Goal: Complete application form

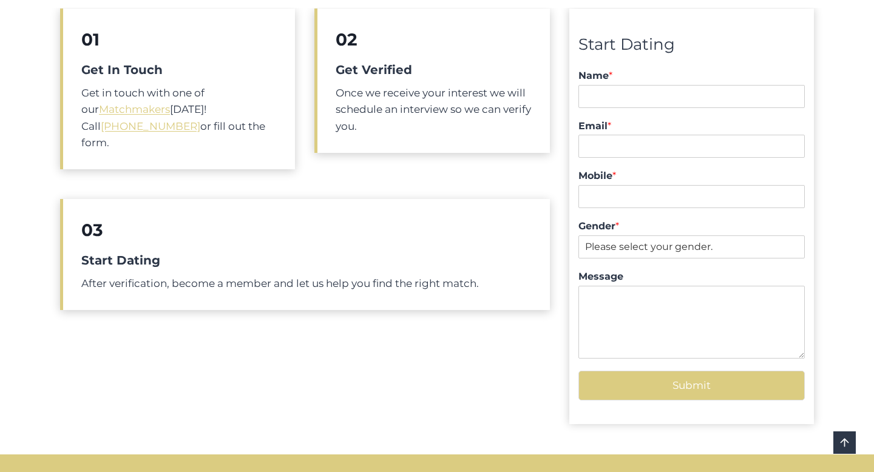
scroll to position [517, 0]
click at [602, 104] on input "Name *" at bounding box center [691, 97] width 226 height 23
type input "Vuk Podinic"
click at [637, 155] on input "Email *" at bounding box center [691, 146] width 226 height 23
type input "vuk@digitalpod.com.au"
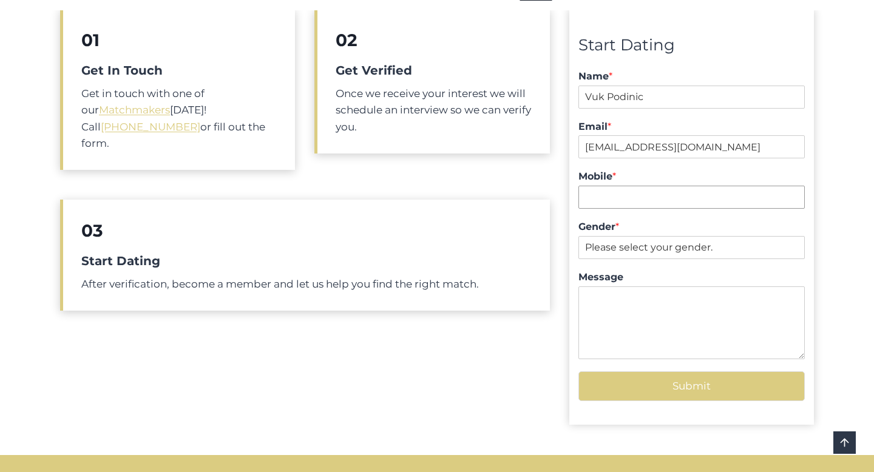
click at [646, 195] on input "Mobile *" at bounding box center [691, 197] width 226 height 23
type input "0434255273"
click at [642, 240] on select "Please select your gender. Male Female" at bounding box center [691, 247] width 226 height 23
select select "[DEMOGRAPHIC_DATA]"
click at [578, 236] on select "Please select your gender. Male Female" at bounding box center [691, 247] width 226 height 23
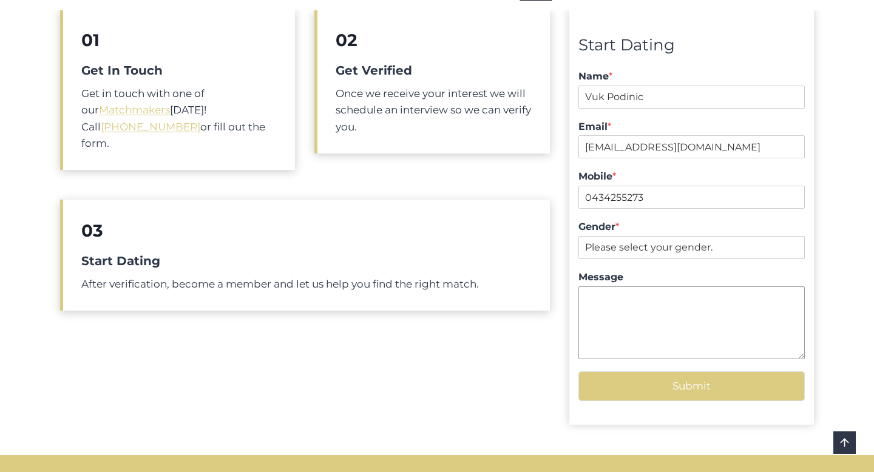
click at [631, 294] on textarea "Message" at bounding box center [691, 322] width 226 height 73
type textarea "Form v6 Submission"
click at [679, 382] on button "Submit" at bounding box center [691, 386] width 226 height 30
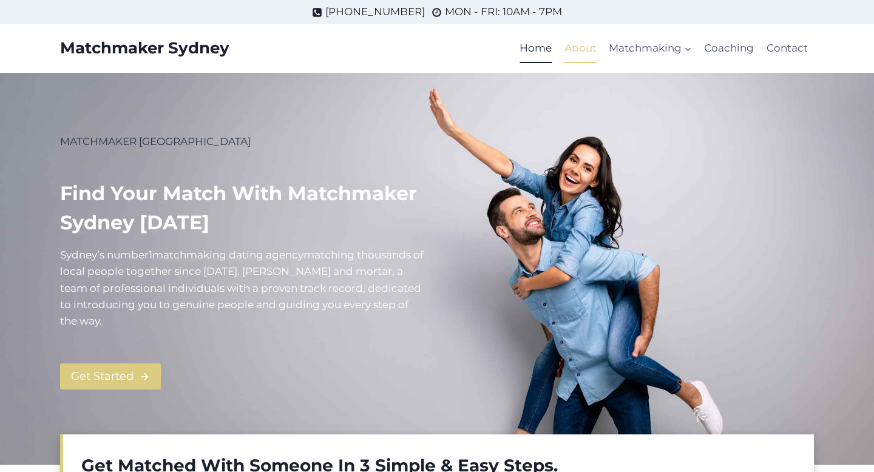
click at [588, 34] on link "About" at bounding box center [580, 48] width 44 height 29
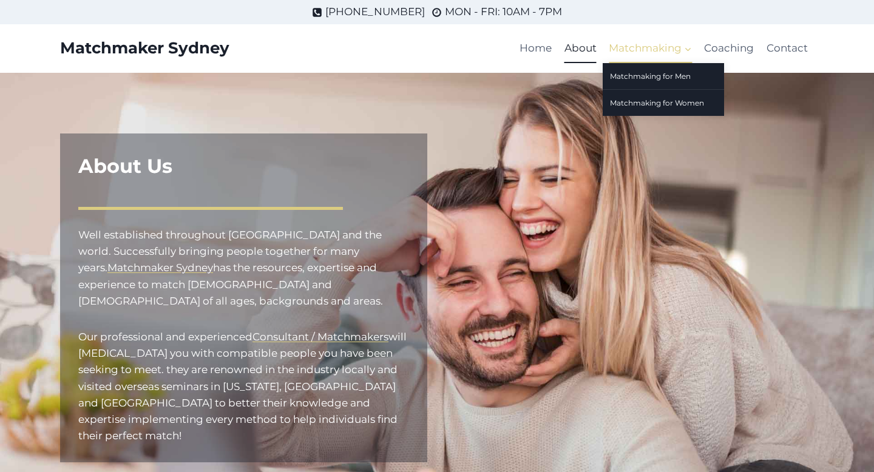
click at [634, 45] on span "Matchmaking Expand" at bounding box center [650, 48] width 83 height 16
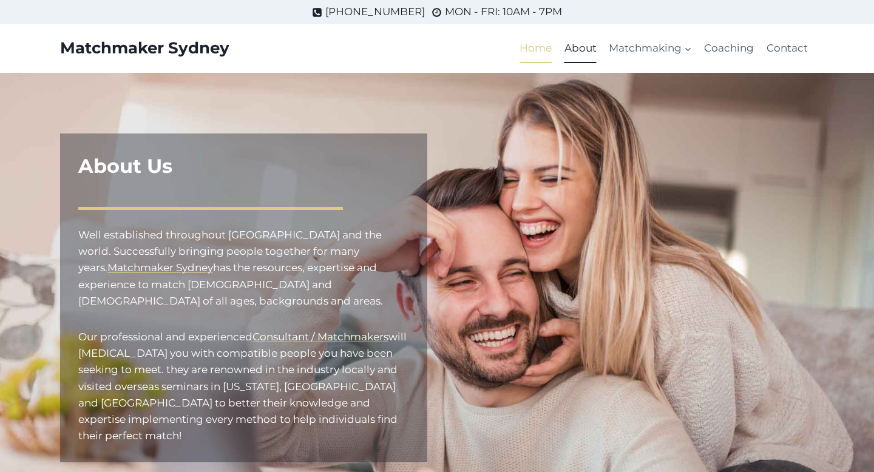
click at [551, 50] on link "Home" at bounding box center [535, 48] width 44 height 29
